Goal: Task Accomplishment & Management: Complete application form

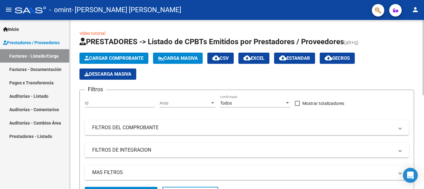
click at [131, 59] on span "Cargar Comprobante" at bounding box center [113, 58] width 59 height 6
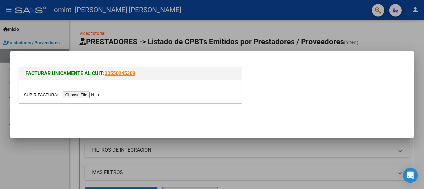
click at [95, 93] on input "file" at bounding box center [63, 94] width 79 height 7
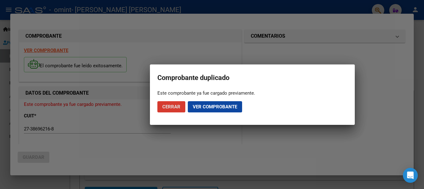
click at [214, 108] on span "Ver comprobante" at bounding box center [215, 107] width 44 height 6
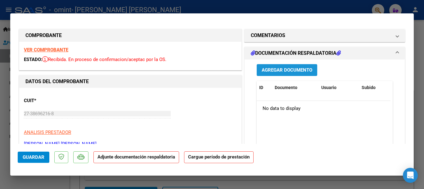
click at [269, 69] on span "Agregar Documento" at bounding box center [287, 70] width 51 height 6
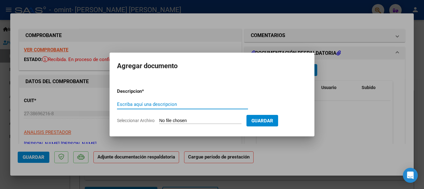
click at [160, 102] on input "Escriba aquí una descripcion" at bounding box center [182, 104] width 131 height 6
type input "Planilla de Asistencia 2025 Septiembre"
click at [199, 119] on input "Seleccionar Archivo" at bounding box center [200, 121] width 82 height 6
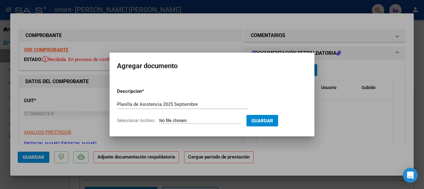
type input "C:\fakepath\Planilla de Asistencia Septiembre 2025 [PERSON_NAME] Saggesse.pdf"
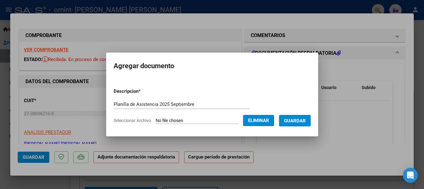
click at [304, 118] on span "Guardar" at bounding box center [295, 121] width 22 height 6
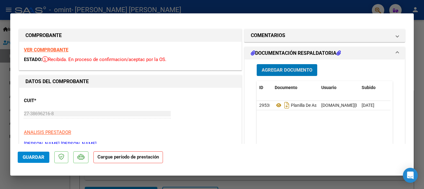
click at [143, 156] on strong "Cargue período de prestación" at bounding box center [128, 157] width 70 height 12
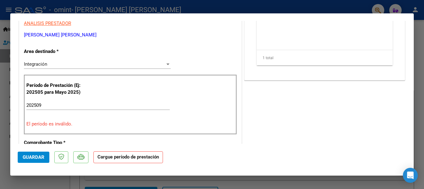
scroll to position [124, 0]
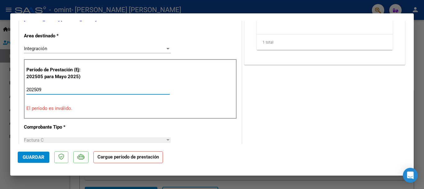
click at [65, 90] on input "202509" at bounding box center [97, 90] width 143 height 6
type input "2"
type input "0"
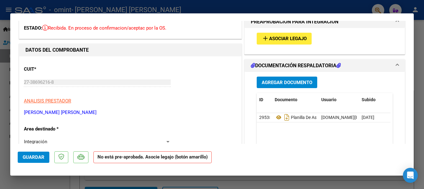
scroll to position [31, 0]
click at [281, 37] on span "Asociar Legajo" at bounding box center [288, 39] width 38 height 6
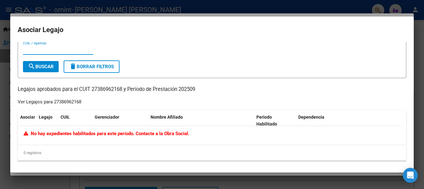
scroll to position [3, 0]
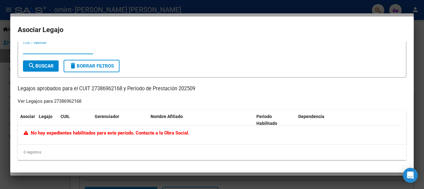
click at [280, 184] on div at bounding box center [212, 94] width 424 height 189
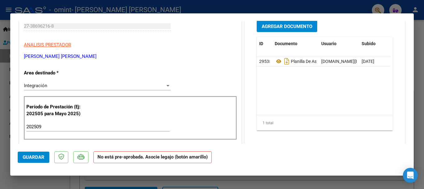
scroll to position [93, 0]
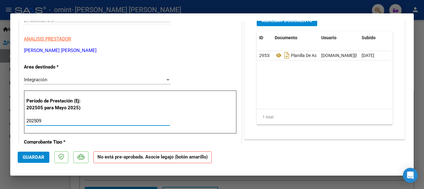
click at [64, 119] on input "202509" at bounding box center [97, 121] width 143 height 6
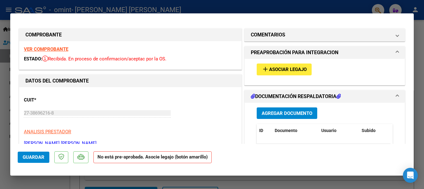
scroll to position [0, 0]
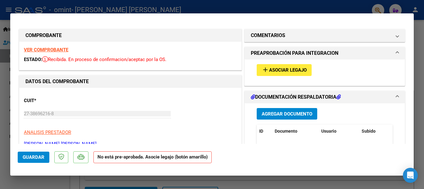
type input "202508"
click at [289, 72] on span "Asociar Legajo" at bounding box center [288, 70] width 38 height 6
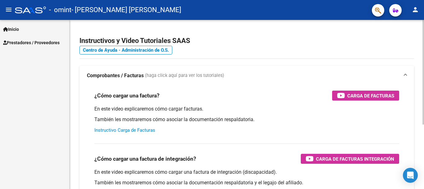
click at [117, 129] on link "Instructivo Carga de Facturas" at bounding box center [124, 130] width 61 height 6
